Goal: Check status: Check status

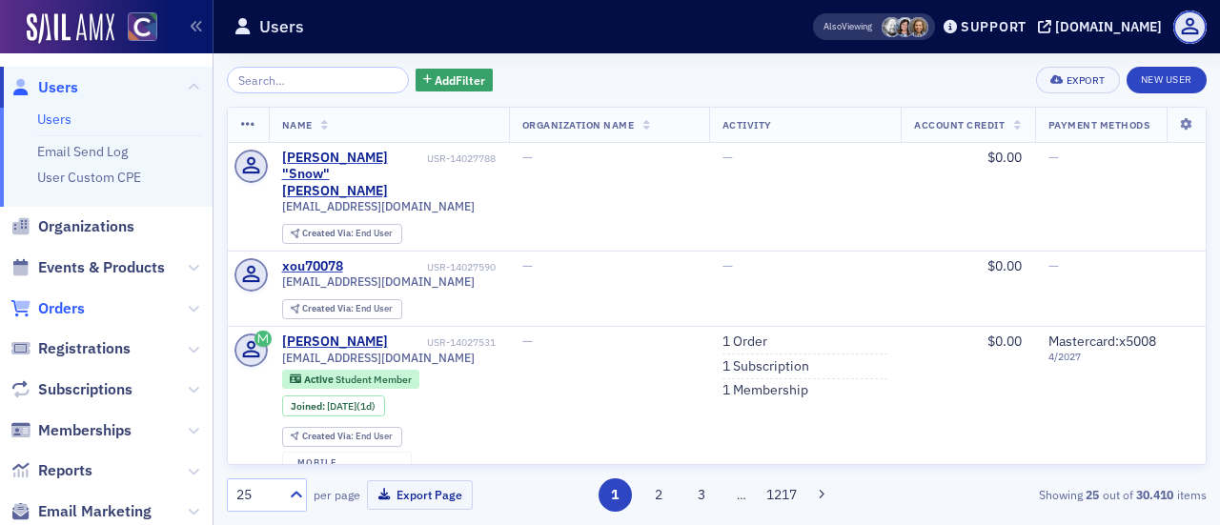
click at [57, 314] on span "Orders" at bounding box center [61, 308] width 47 height 21
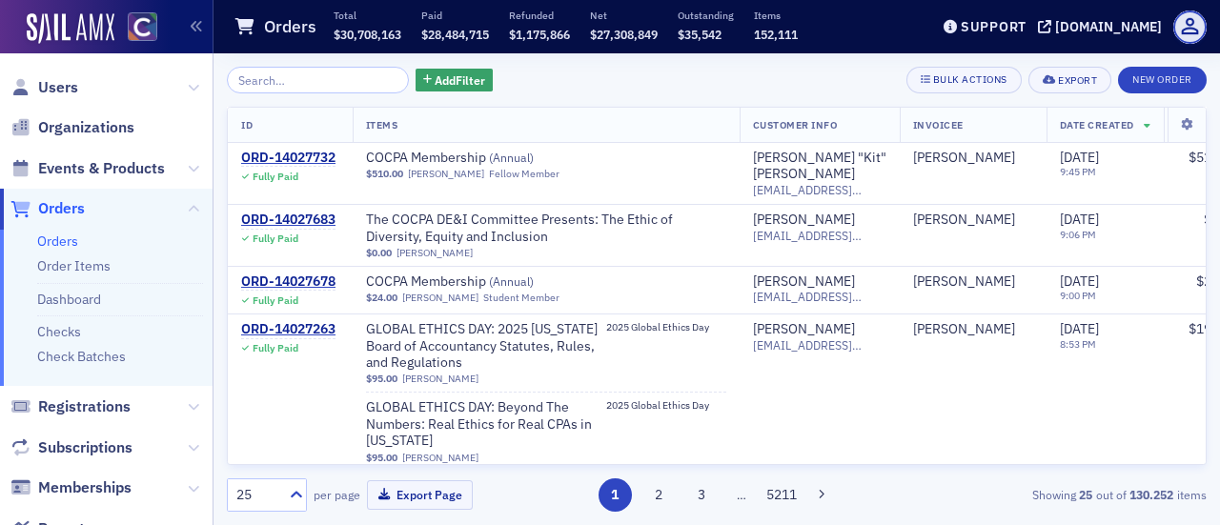
click at [266, 77] on input "search" at bounding box center [318, 80] width 182 height 27
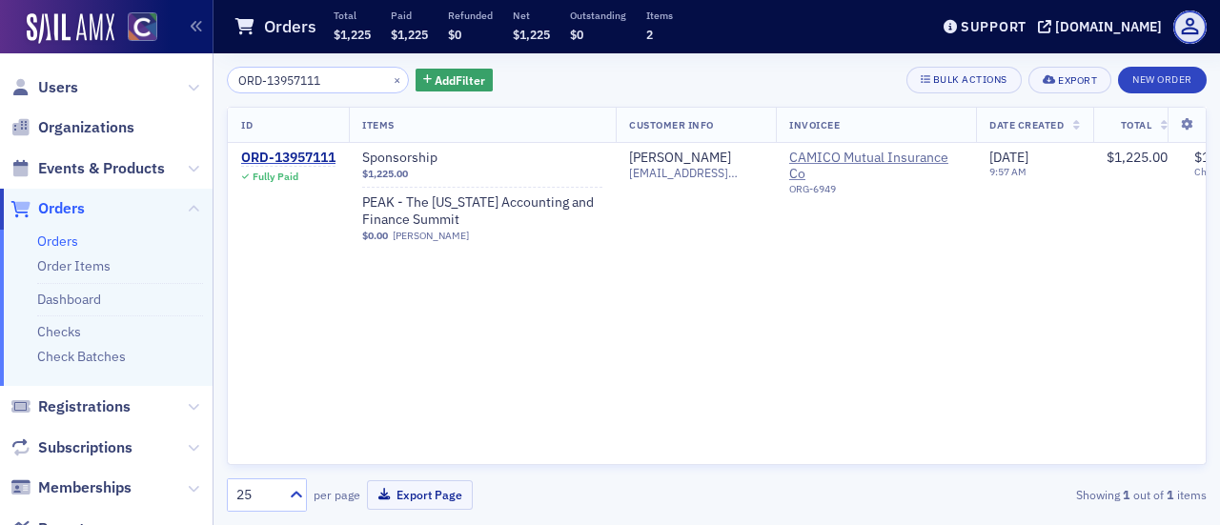
type input "ORD-13957111"
click at [307, 152] on div "ORD-13957111" at bounding box center [288, 158] width 94 height 17
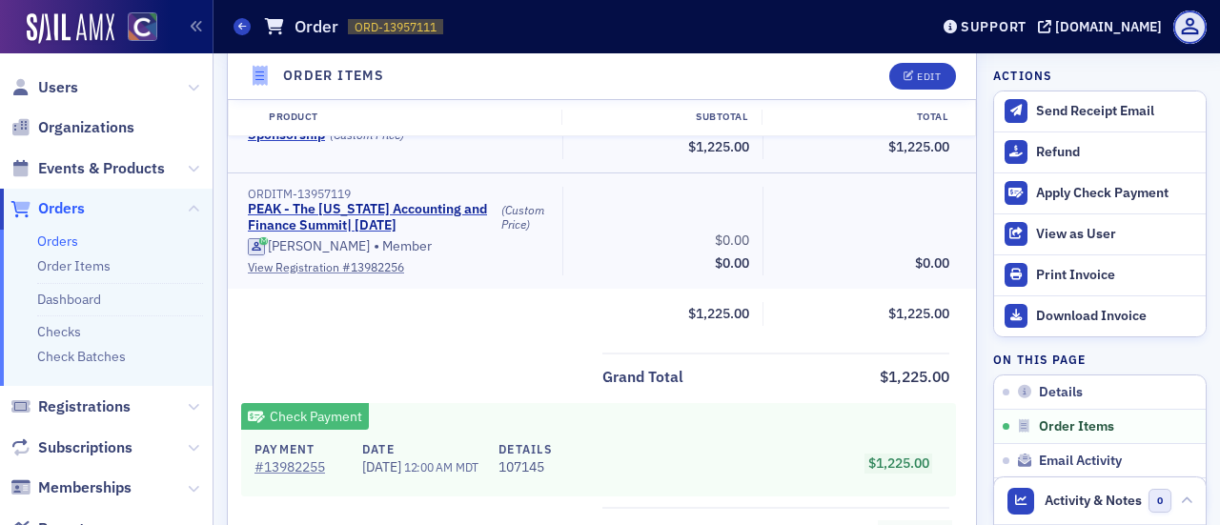
scroll to position [601, 0]
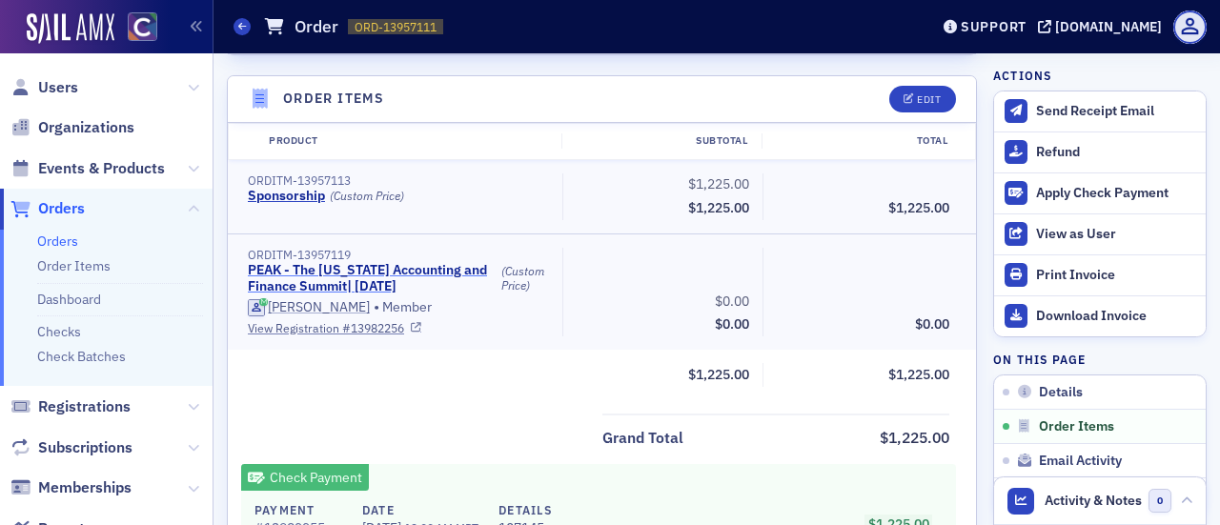
click at [307, 273] on link "PEAK - The Colorado Accounting and Finance Summit | 11/11/2025" at bounding box center [372, 278] width 249 height 33
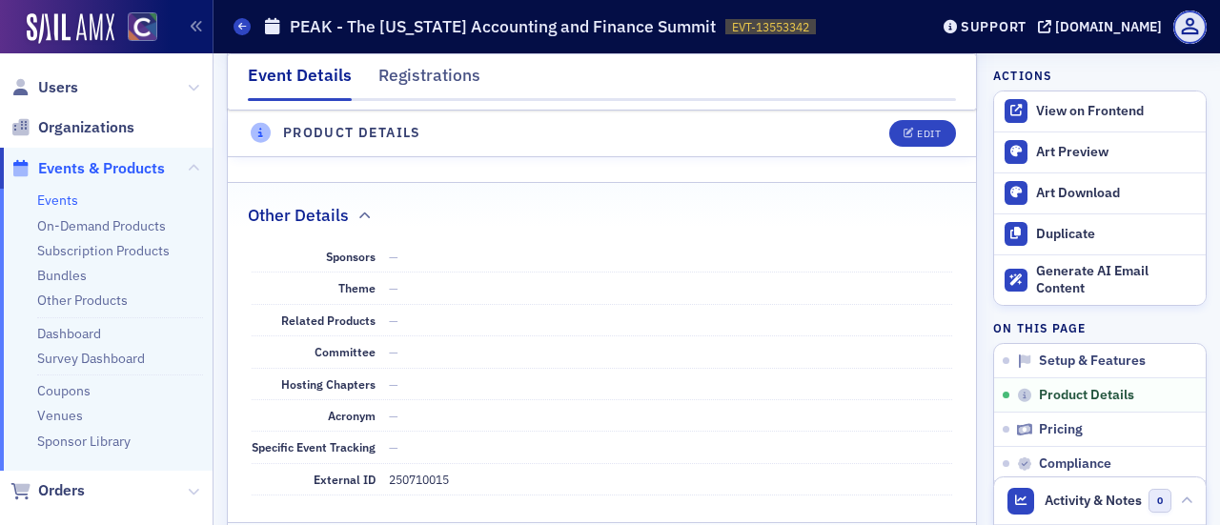
scroll to position [1144, 0]
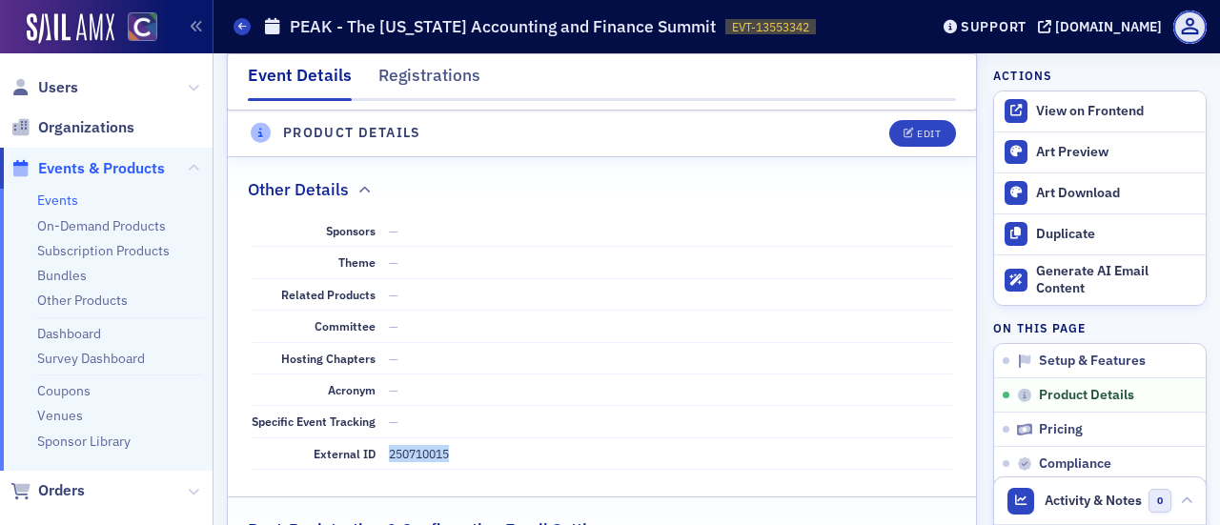
drag, startPoint x: 389, startPoint y: 444, endPoint x: 472, endPoint y: 444, distance: 82.9
click at [472, 444] on div "External ID 250710015" at bounding box center [602, 453] width 701 height 31
copy dd "250710015"
click at [249, 31] on link "Events" at bounding box center [241, 26] width 17 height 17
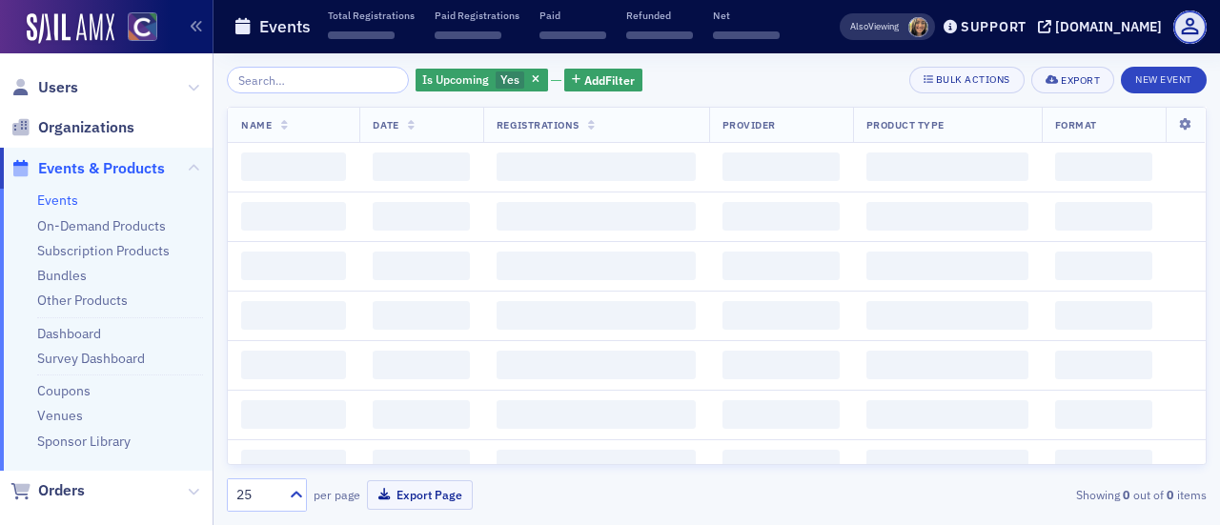
click at [267, 88] on input "search" at bounding box center [318, 80] width 182 height 27
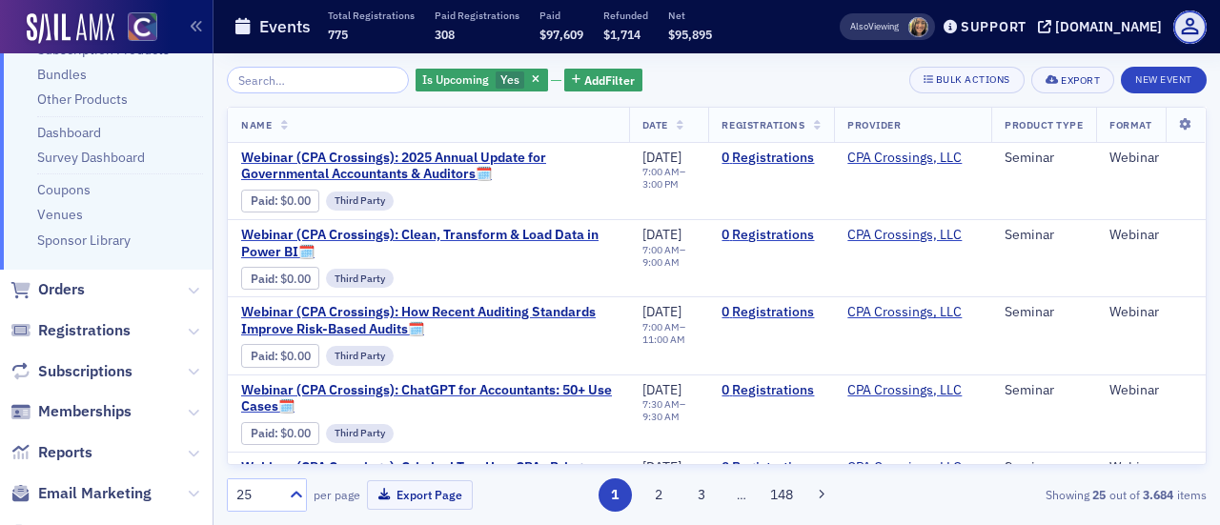
scroll to position [286, 0]
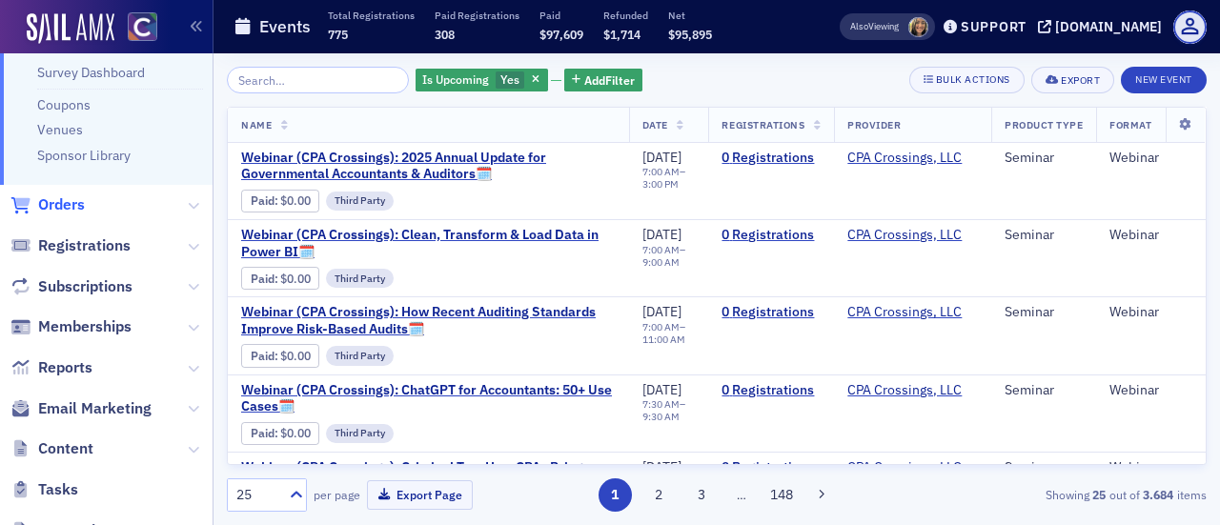
click at [56, 214] on span "Orders" at bounding box center [61, 204] width 47 height 21
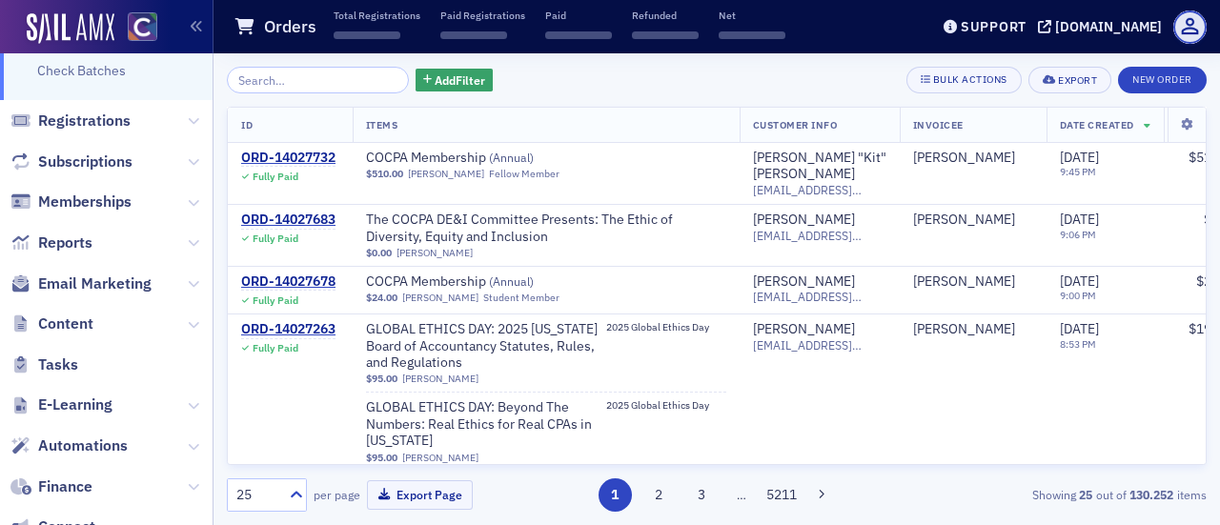
click at [279, 79] on input "search" at bounding box center [318, 80] width 182 height 27
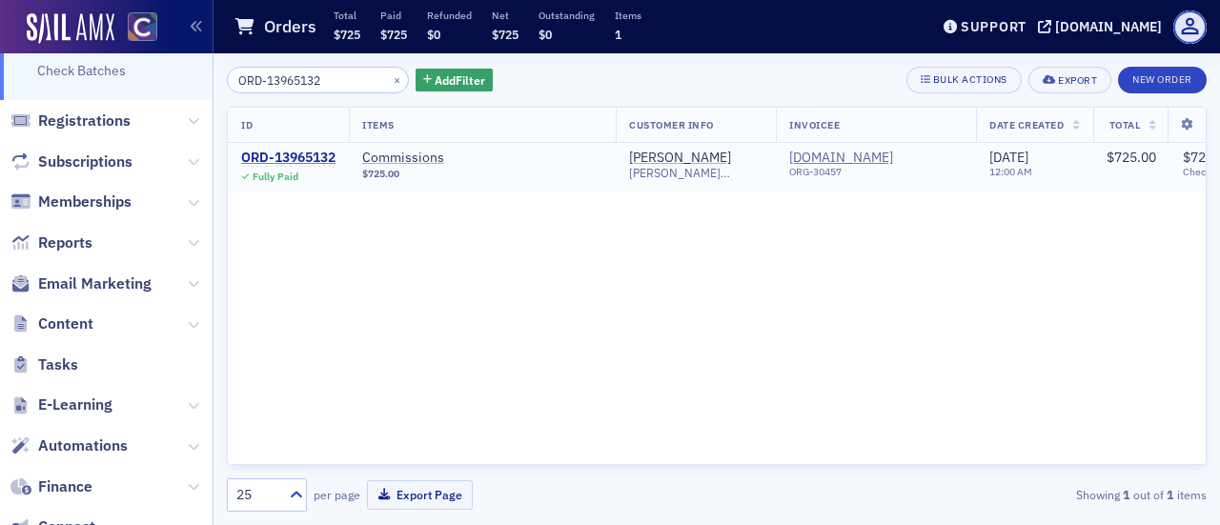
type input "ORD-13965132"
click at [266, 158] on div "ORD-13965132" at bounding box center [288, 158] width 94 height 17
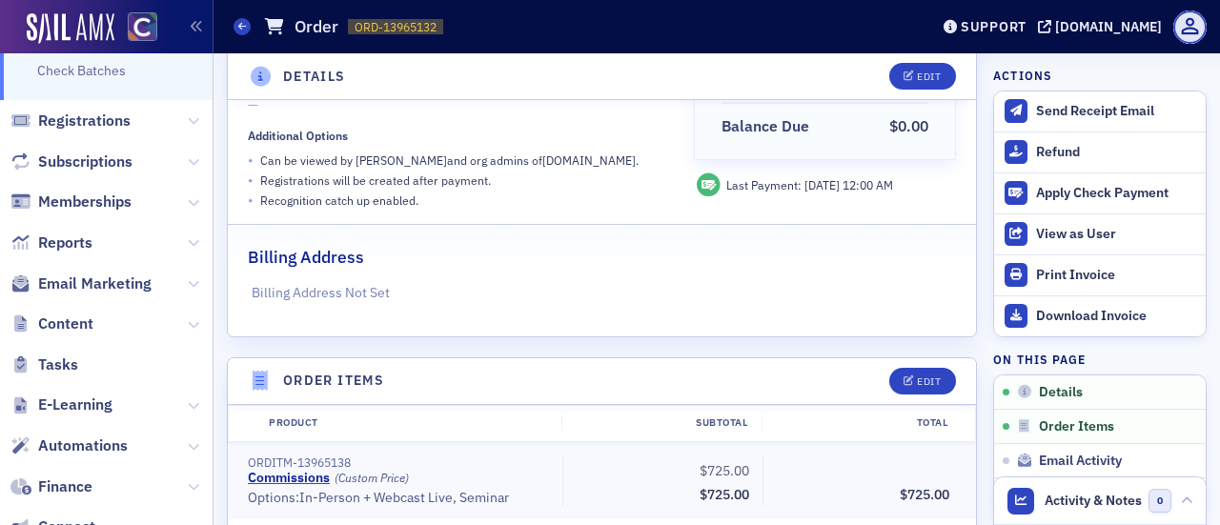
scroll to position [322, 0]
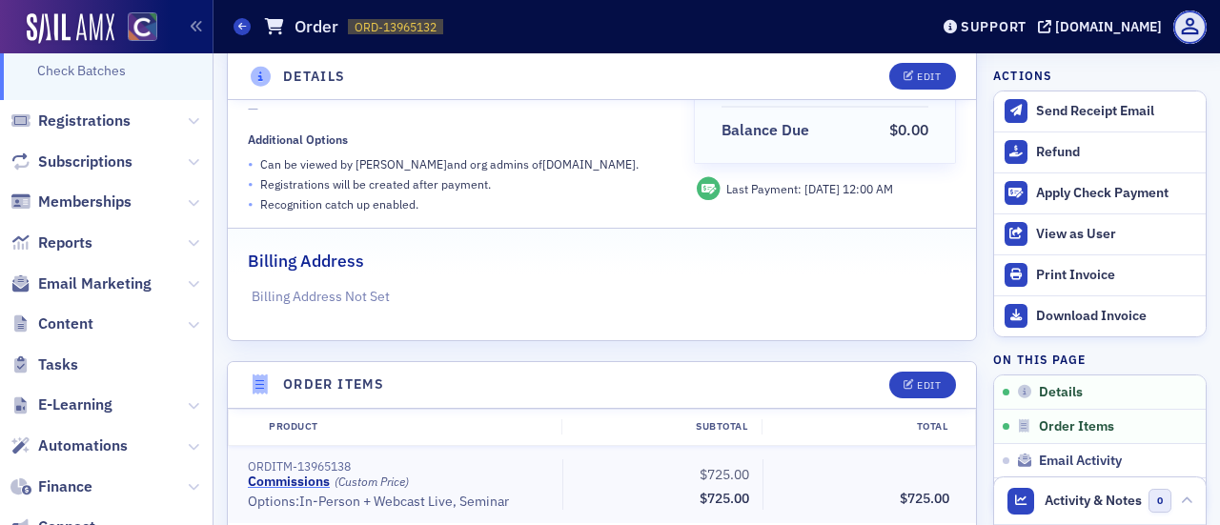
click at [286, 479] on link "Commissions" at bounding box center [289, 482] width 82 height 17
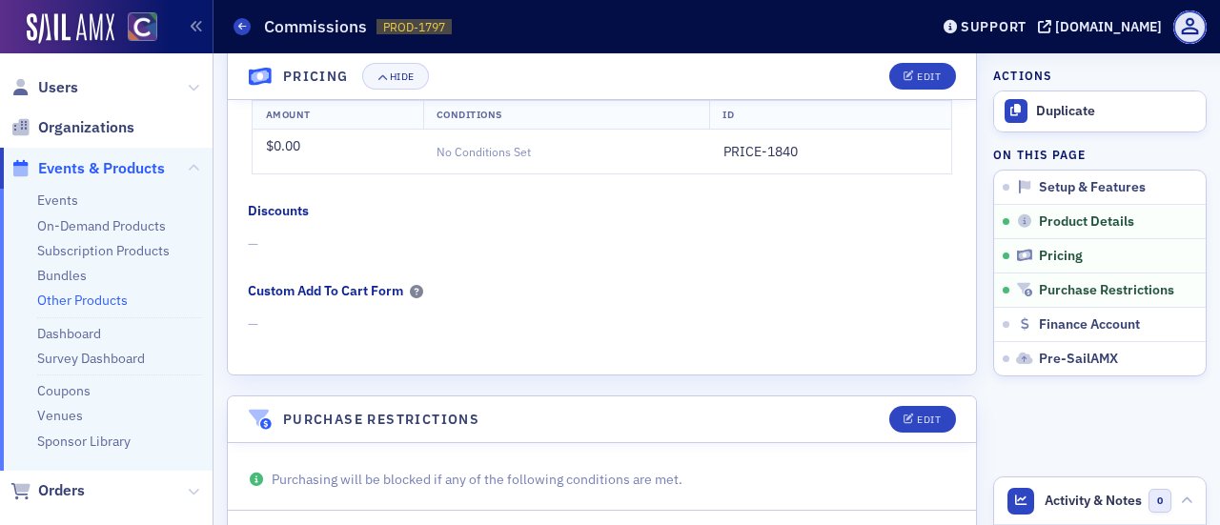
scroll to position [923, 0]
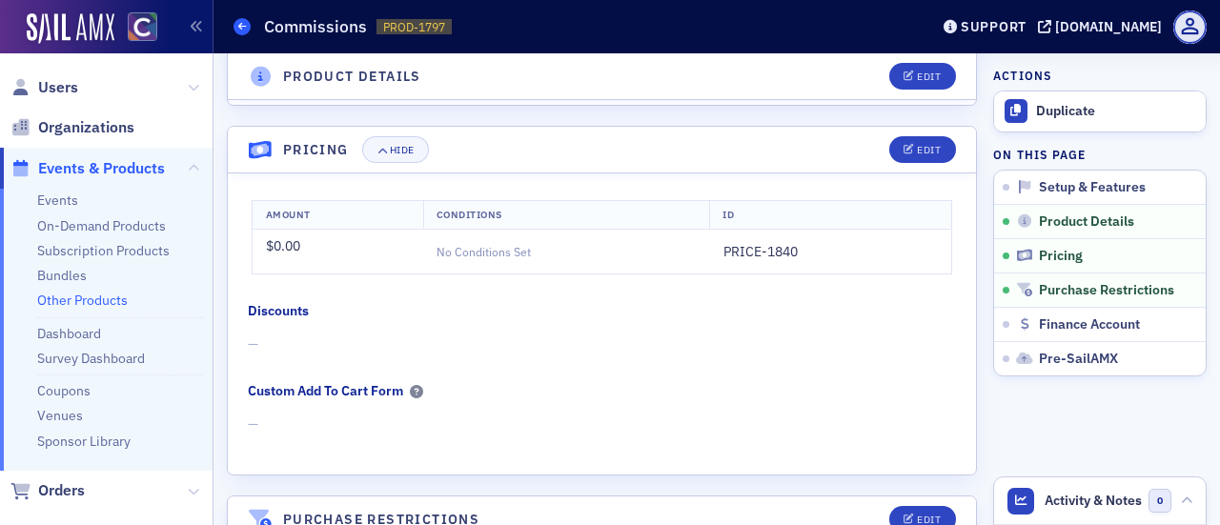
click at [240, 30] on icon at bounding box center [242, 26] width 8 height 9
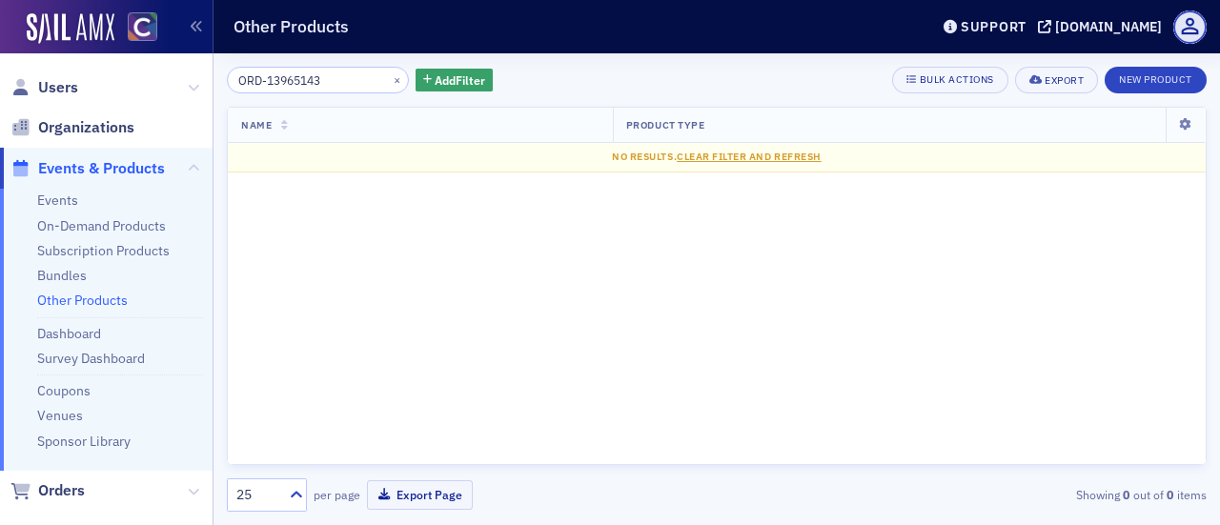
type input "ORD-13965143"
click at [188, 167] on icon at bounding box center [193, 168] width 11 height 11
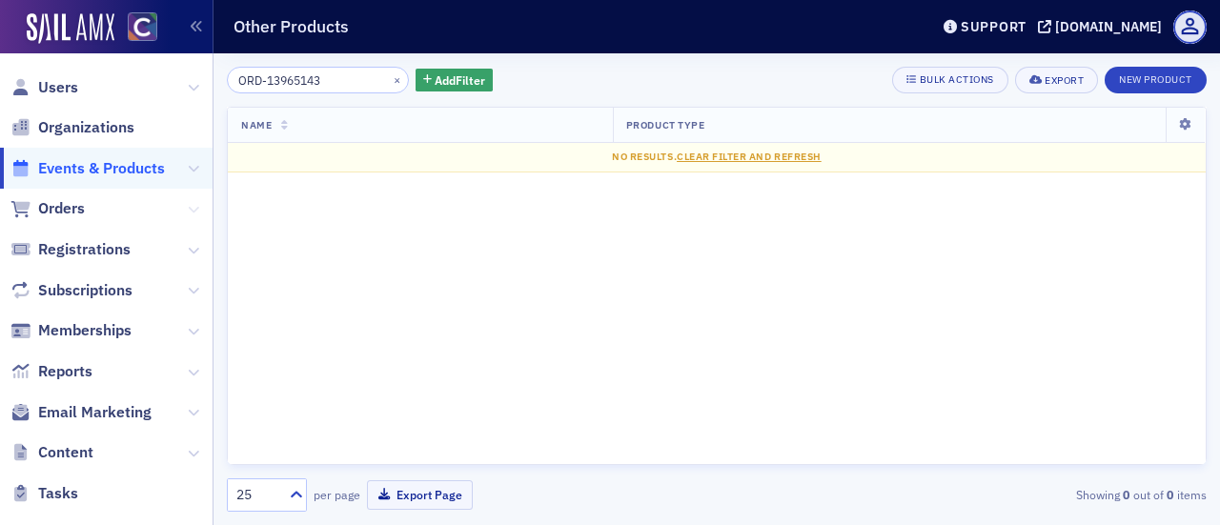
click at [188, 208] on icon at bounding box center [193, 209] width 11 height 11
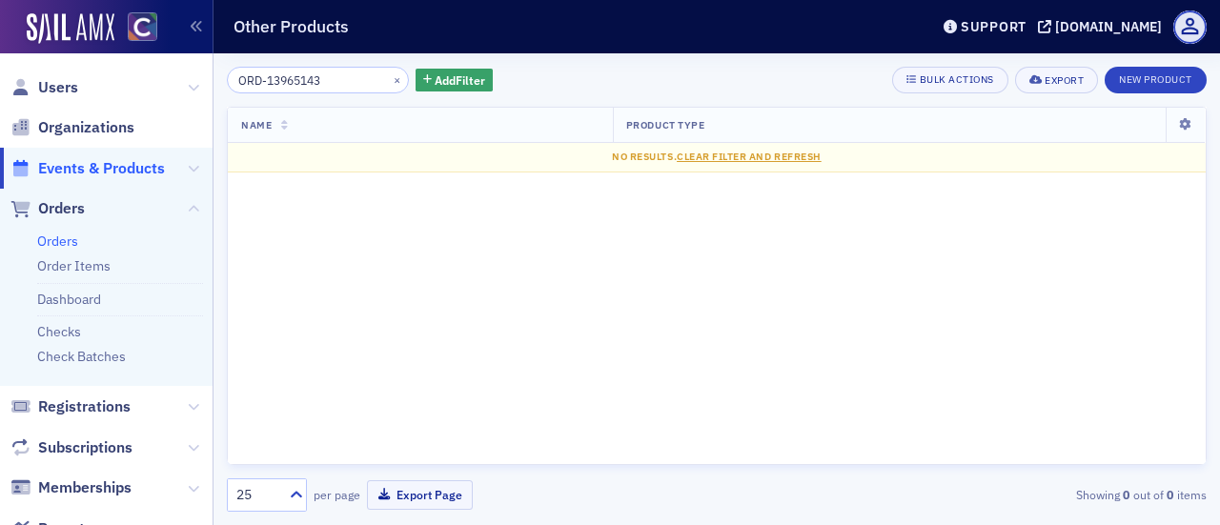
click at [69, 238] on link "Orders" at bounding box center [57, 241] width 41 height 17
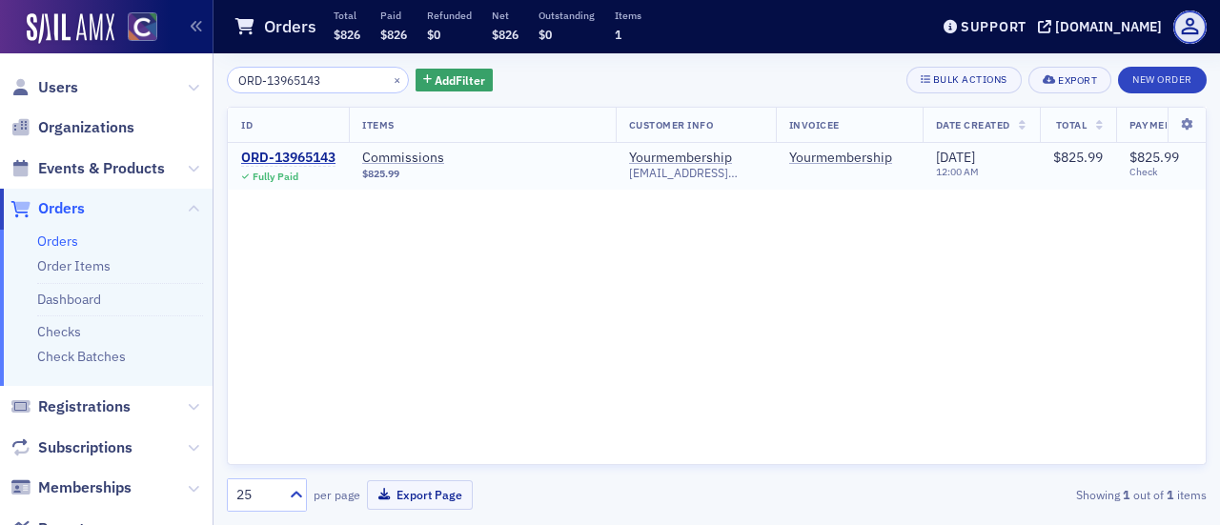
type input "ORD-13965143"
click at [305, 167] on span "Fully Paid" at bounding box center [288, 174] width 94 height 17
click at [299, 162] on div "ORD-13965143" at bounding box center [288, 158] width 94 height 17
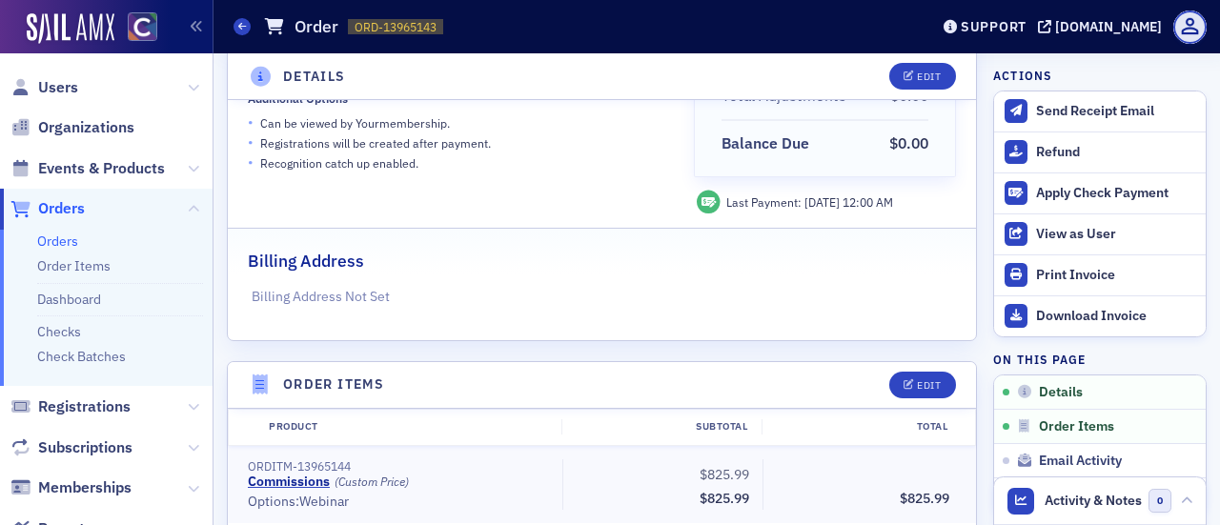
scroll to position [381, 0]
